Goal: Information Seeking & Learning: Learn about a topic

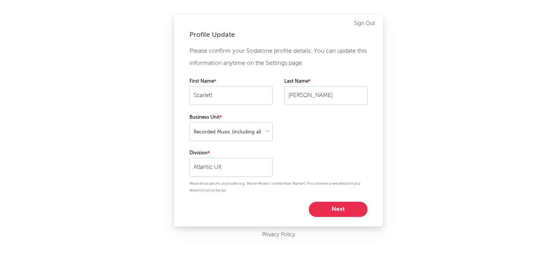
select select "recorded_music"
click at [347, 203] on button "Next" at bounding box center [338, 208] width 59 height 15
select select "marketing"
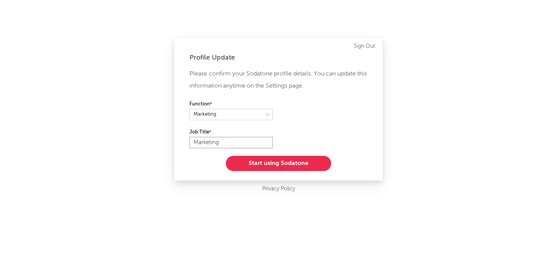
click at [222, 142] on input "Marketing" at bounding box center [230, 142] width 83 height 11
type input "Marketing"
click at [287, 165] on button "Start using Sodatone" at bounding box center [278, 163] width 105 height 15
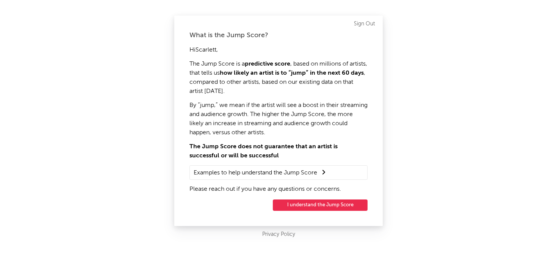
click at [310, 205] on button "I understand the Jump Score" at bounding box center [320, 204] width 95 height 11
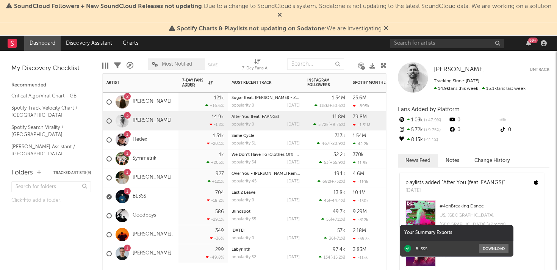
click at [140, 192] on div "1 BL3SS" at bounding box center [126, 197] width 40 height 22
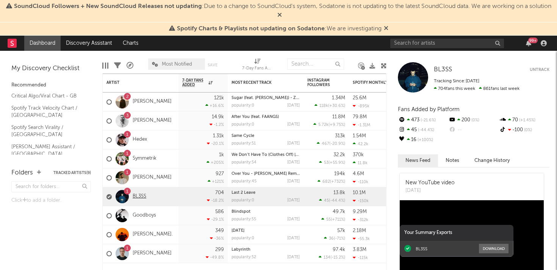
click at [140, 198] on link "BL3SS" at bounding box center [140, 196] width 14 height 6
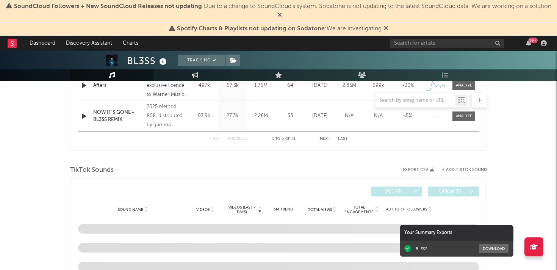
scroll to position [487, 0]
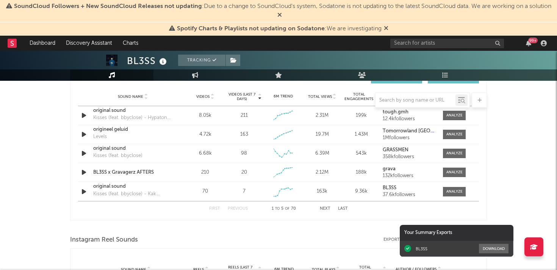
select select "6m"
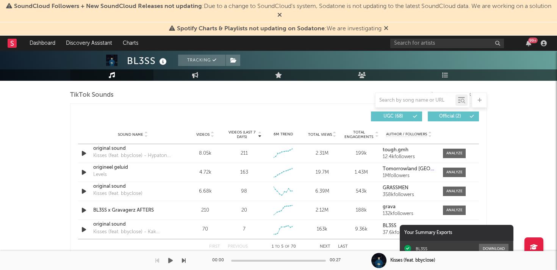
scroll to position [508, 0]
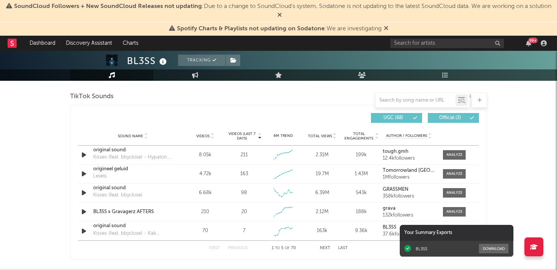
click at [424, 96] on div at bounding box center [415, 99] width 80 height 9
click at [418, 101] on input "text" at bounding box center [415, 100] width 80 height 6
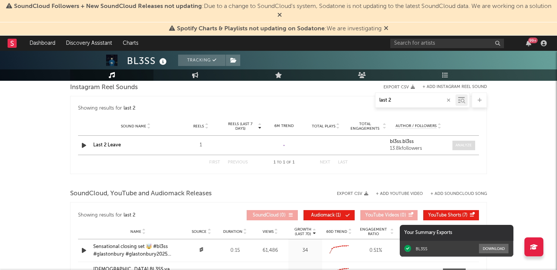
type input "last 2"
click at [458, 144] on div at bounding box center [463, 145] width 16 height 6
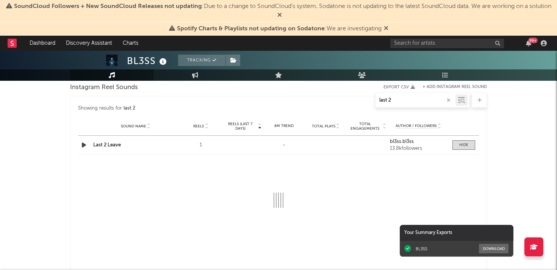
select select "1w"
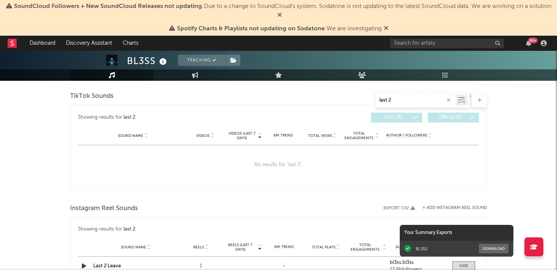
scroll to position [328, 0]
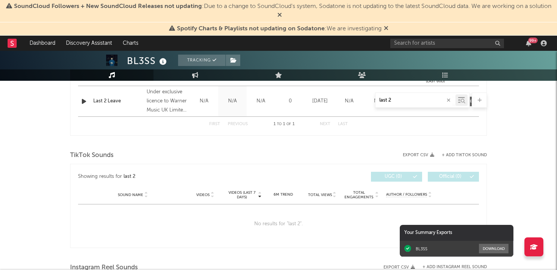
click at [396, 100] on input "last 2" at bounding box center [415, 100] width 80 height 6
